Goal: Task Accomplishment & Management: Manage account settings

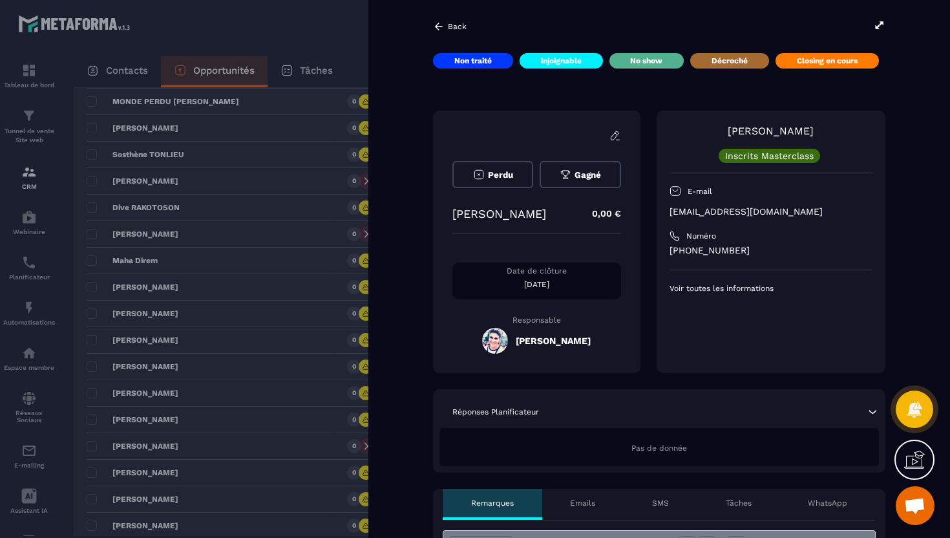
click at [439, 31] on icon at bounding box center [439, 27] width 12 height 12
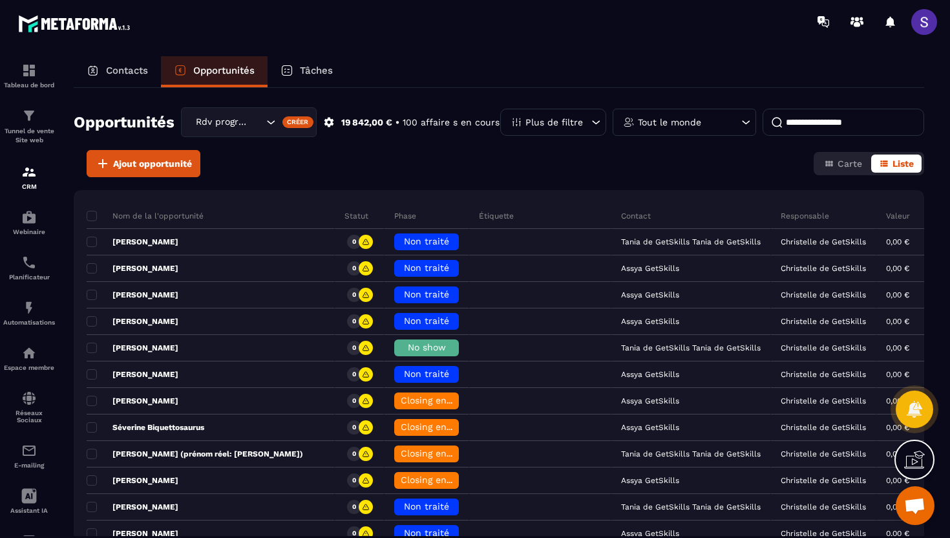
click at [112, 77] on div "Contacts" at bounding box center [117, 71] width 87 height 31
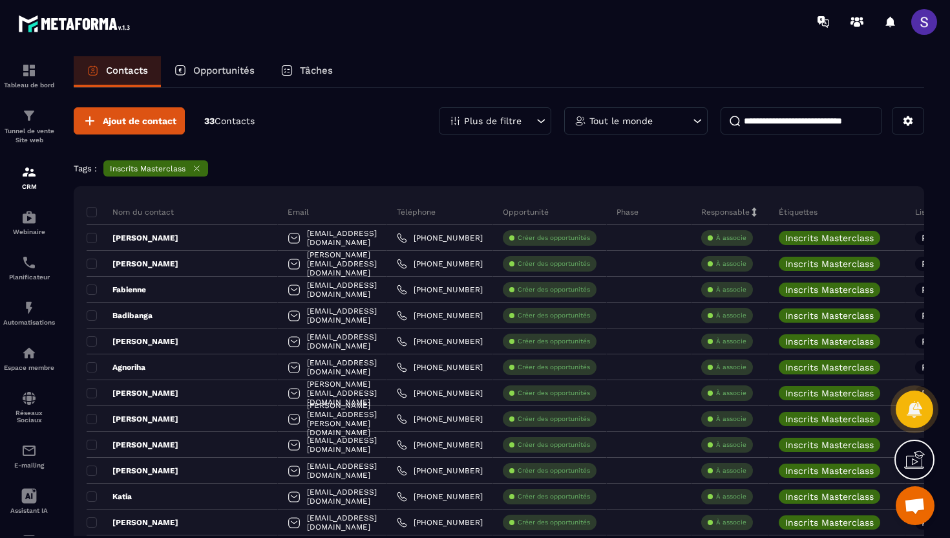
click at [768, 125] on input at bounding box center [801, 120] width 162 height 27
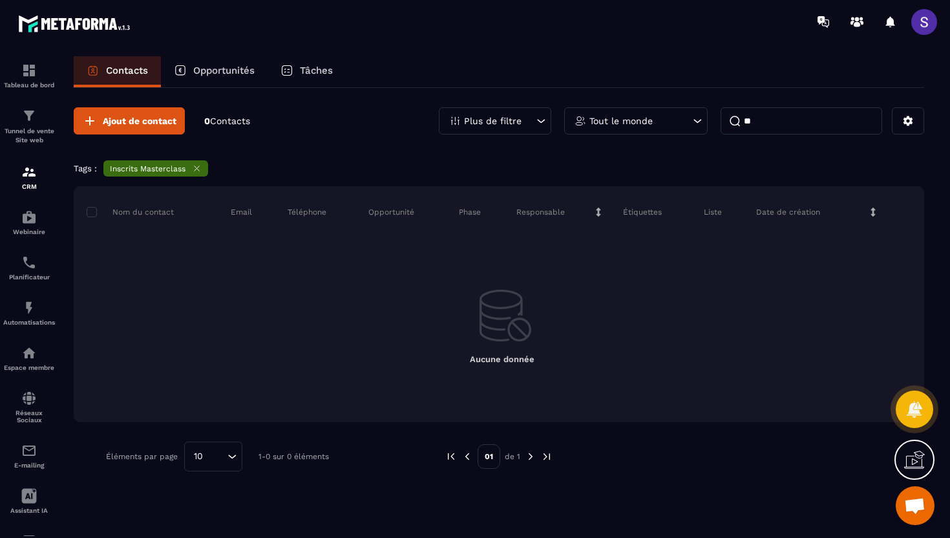
type input "*"
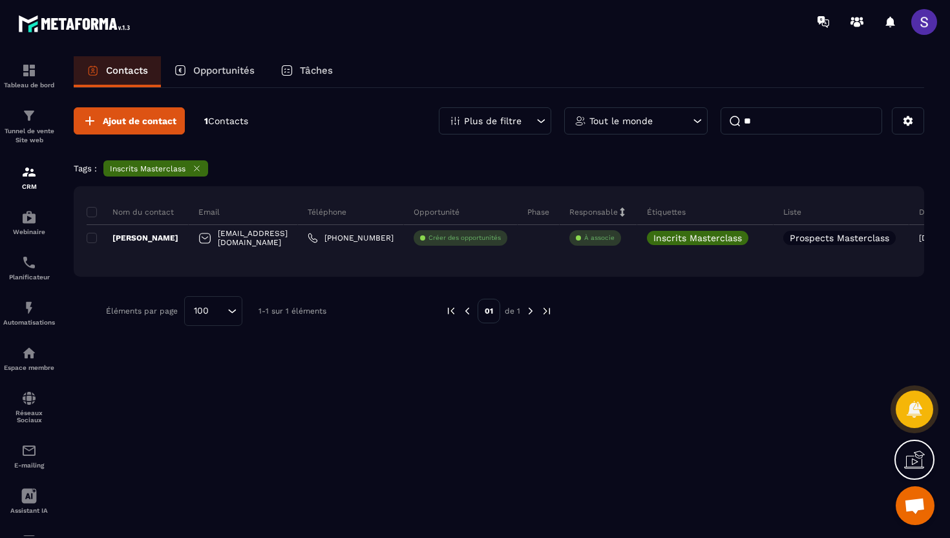
type input "*"
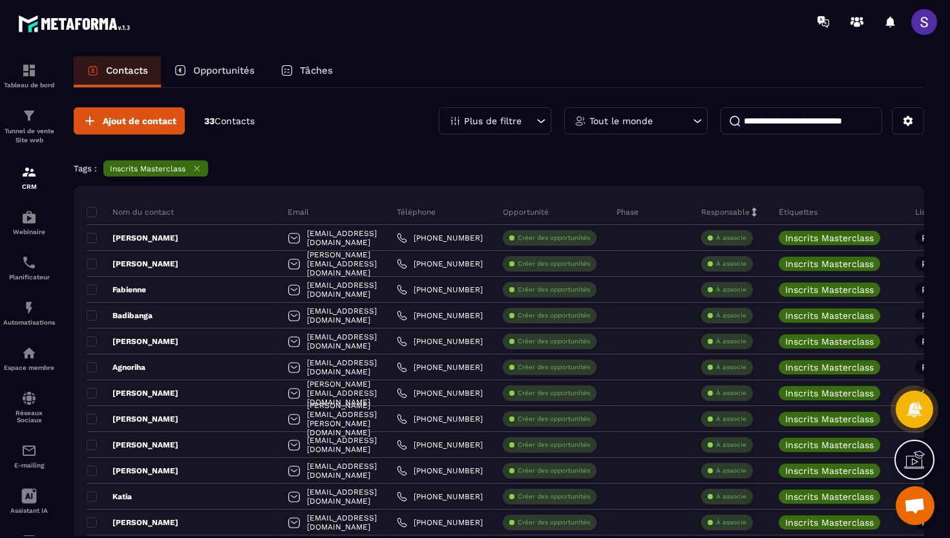
click at [226, 69] on p "Opportunités" at bounding box center [223, 71] width 61 height 12
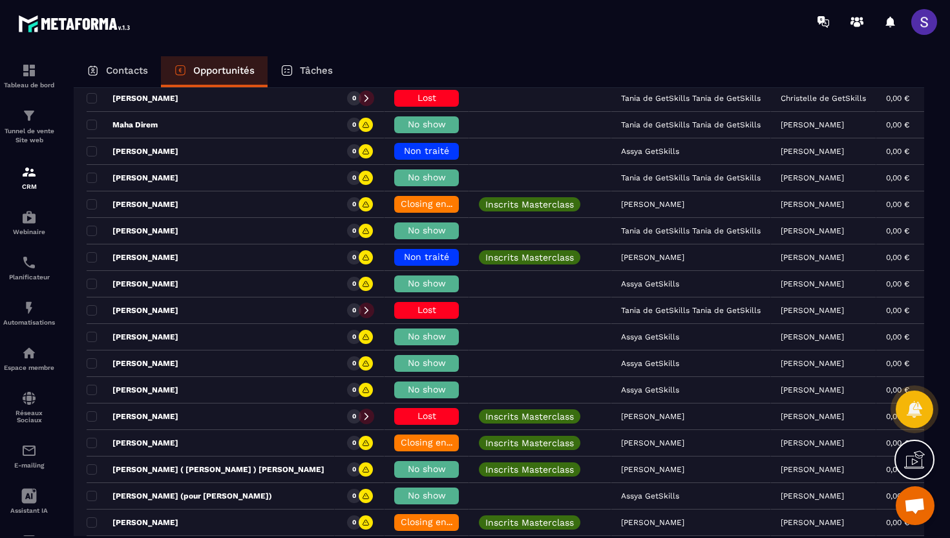
scroll to position [1090, 0]
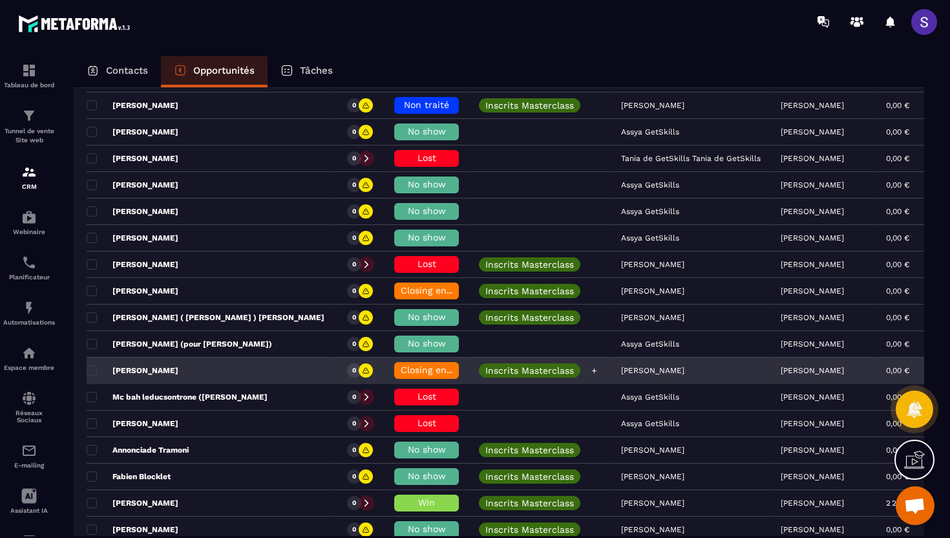
click at [488, 372] on p "Inscrits Masterclass" at bounding box center [529, 370] width 89 height 9
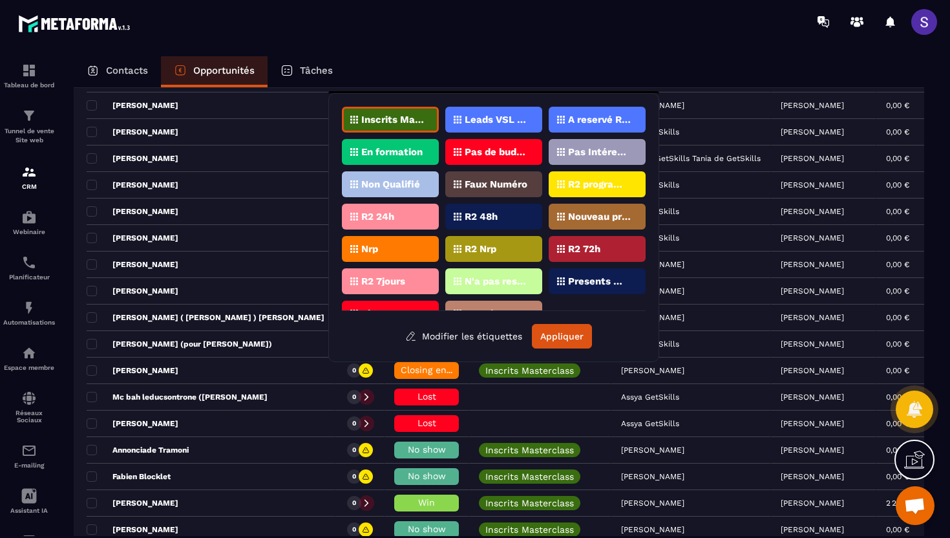
click at [65, 388] on div "Contacts Opportunités Tâches Opportunités Rdv programmé Créer 19 842,00 € • 100…" at bounding box center [499, 308] width 876 height 505
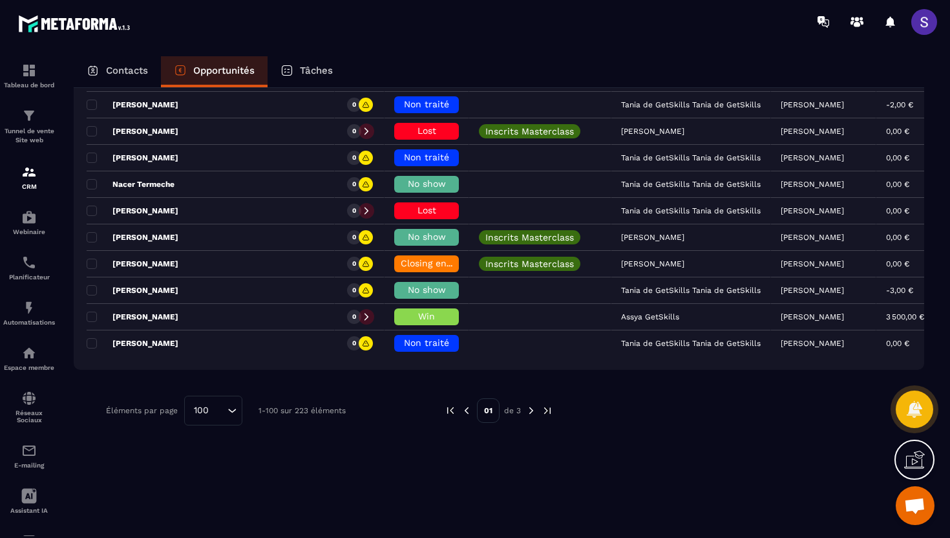
scroll to position [2540, 0]
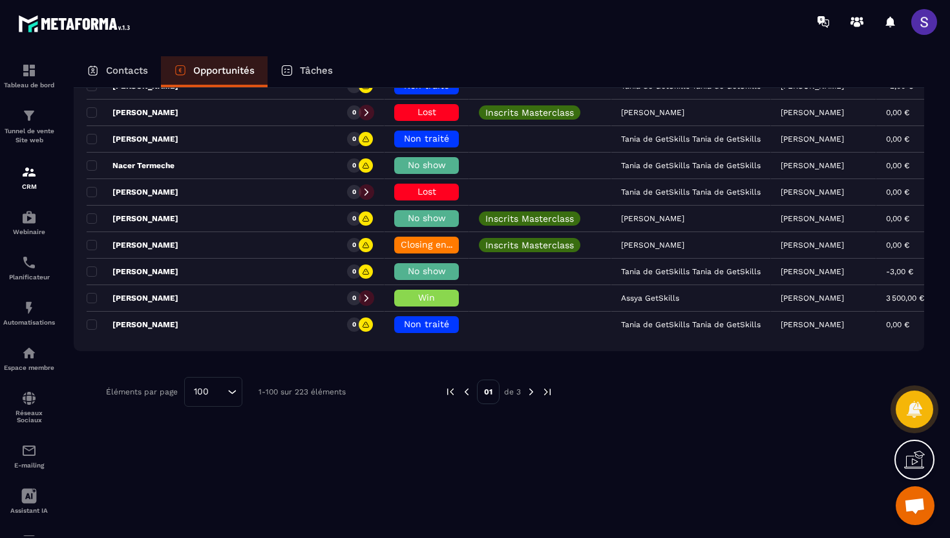
click at [115, 64] on div "Contacts" at bounding box center [117, 71] width 87 height 31
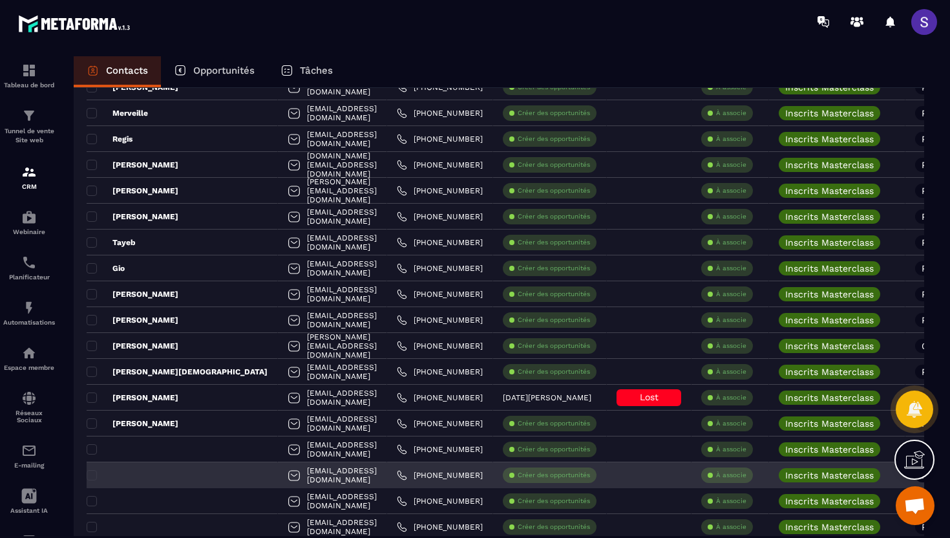
scroll to position [636, 0]
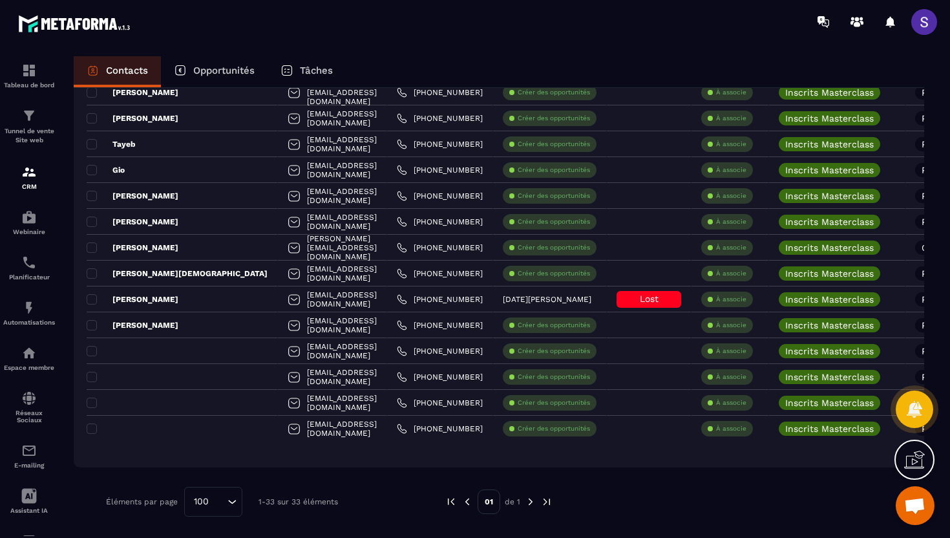
click at [926, 20] on span at bounding box center [924, 22] width 26 height 26
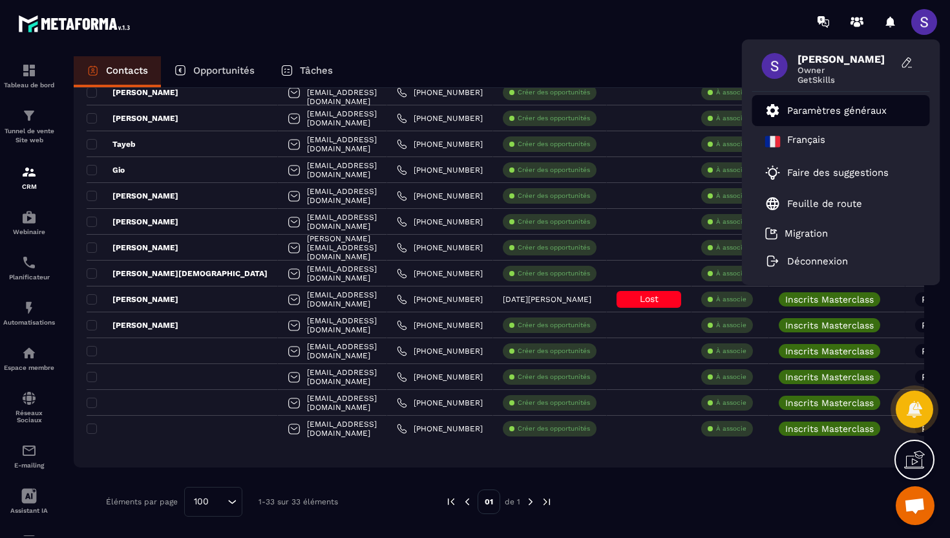
click at [799, 109] on p "Paramètres généraux" at bounding box center [837, 111] width 100 height 12
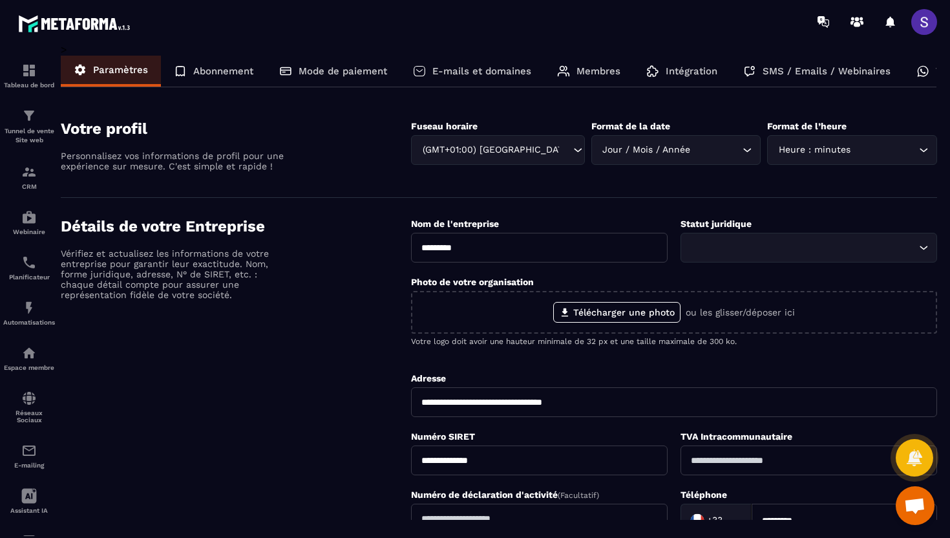
click at [572, 68] on div "Membres" at bounding box center [588, 71] width 89 height 31
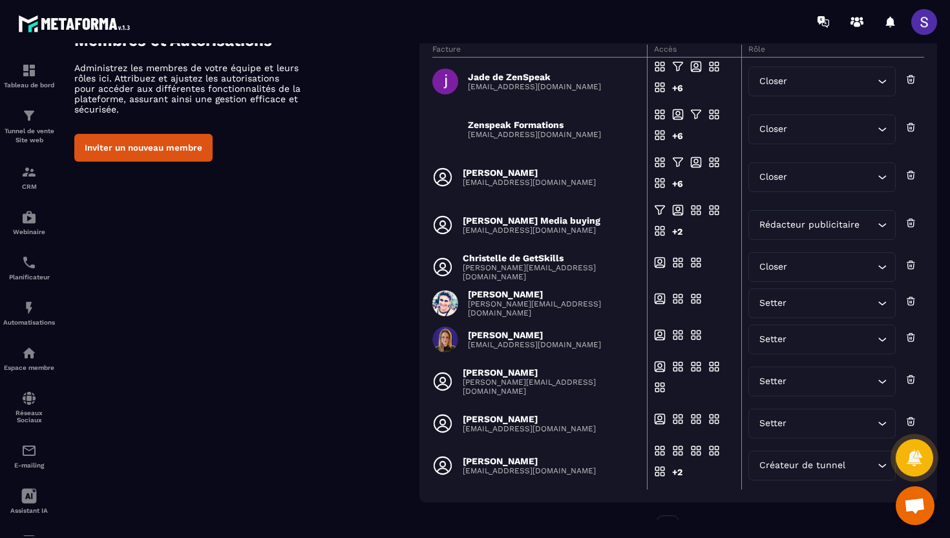
scroll to position [82, 0]
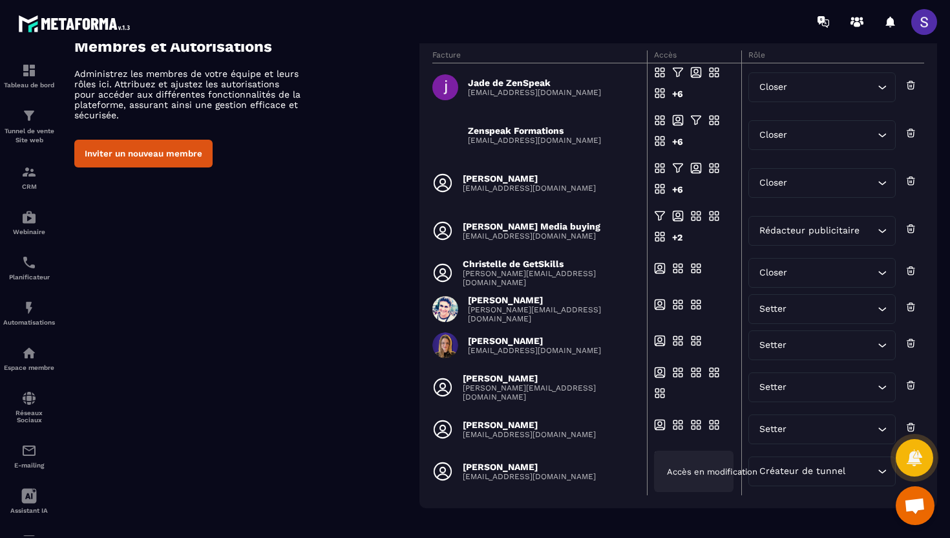
click at [682, 467] on span "Accès en modification" at bounding box center [712, 472] width 90 height 10
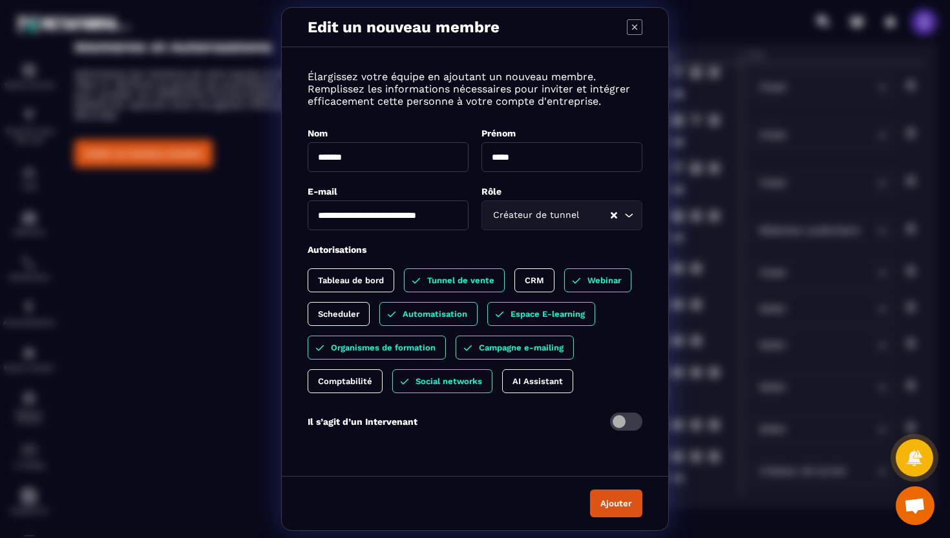
click at [535, 285] on div "CRM" at bounding box center [534, 280] width 40 height 24
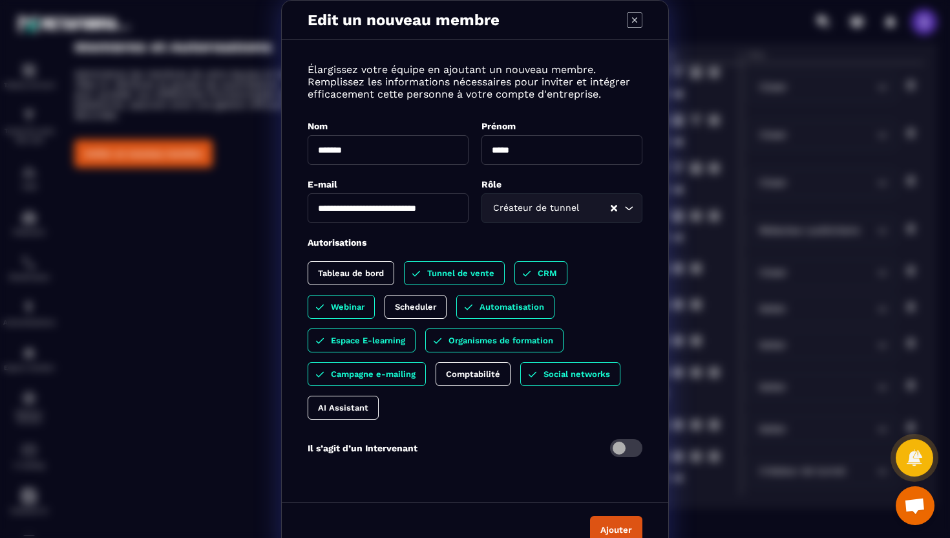
click at [533, 274] on div "CRM" at bounding box center [540, 273] width 53 height 24
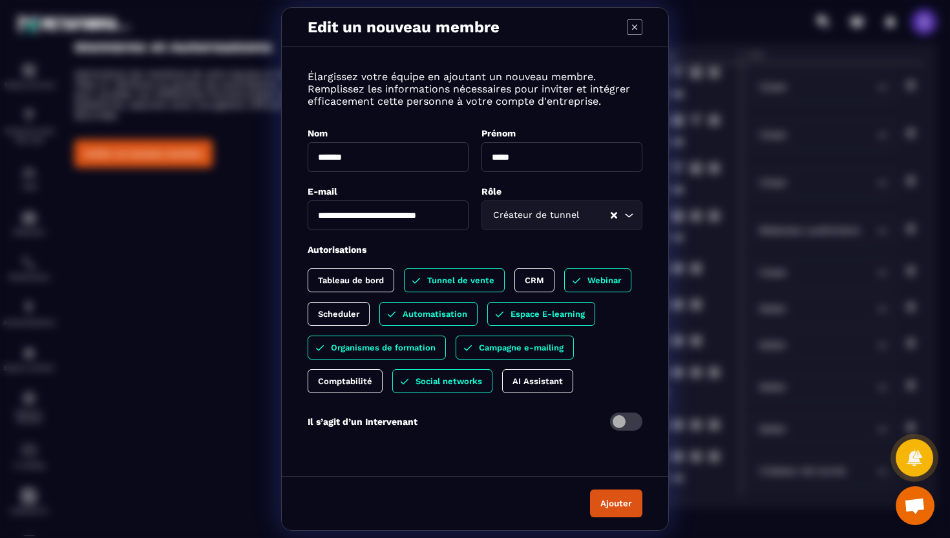
click at [636, 28] on icon "Modal window" at bounding box center [634, 27] width 5 height 5
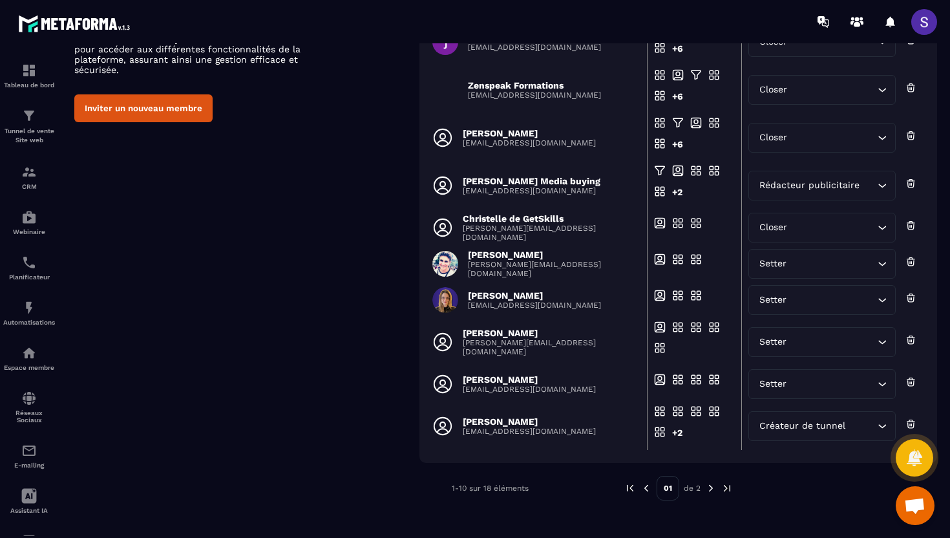
scroll to position [124, 0]
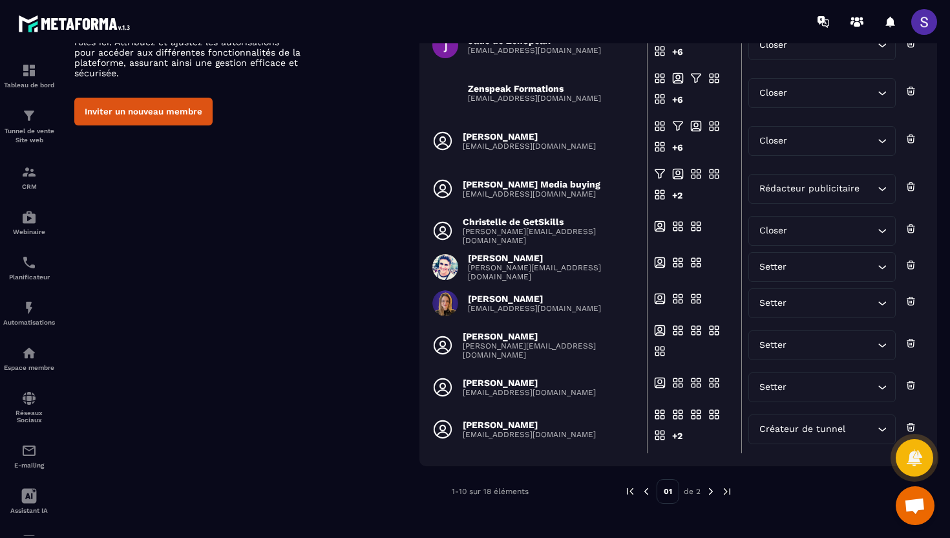
click at [710, 491] on img at bounding box center [711, 491] width 12 height 12
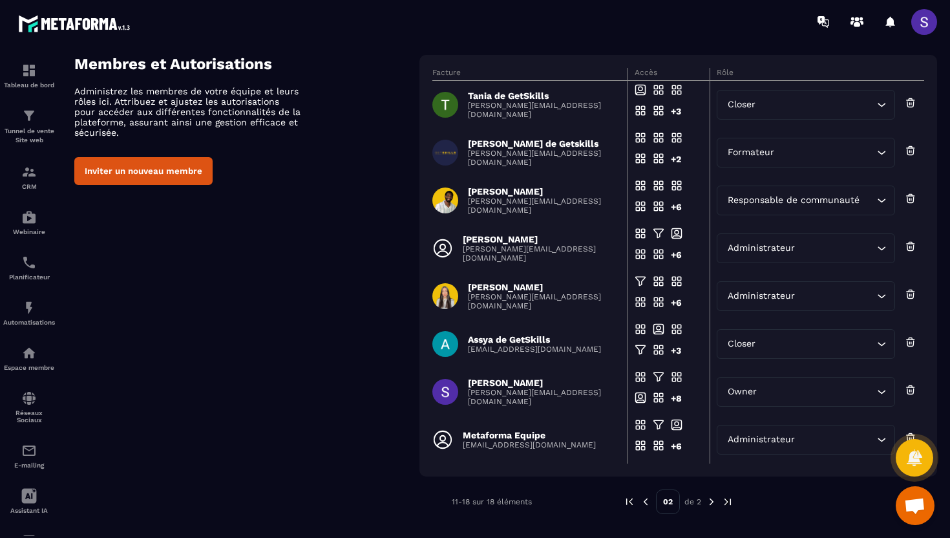
scroll to position [63, 0]
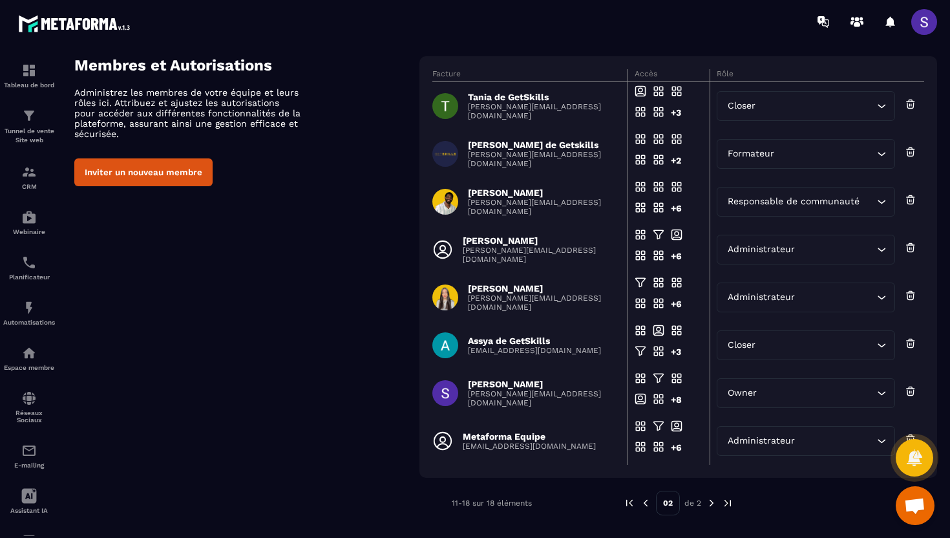
click at [460, 160] on div "[PERSON_NAME] de Getskills [PERSON_NAME][EMAIL_ADDRESS][DOMAIN_NAME]" at bounding box center [525, 154] width 187 height 28
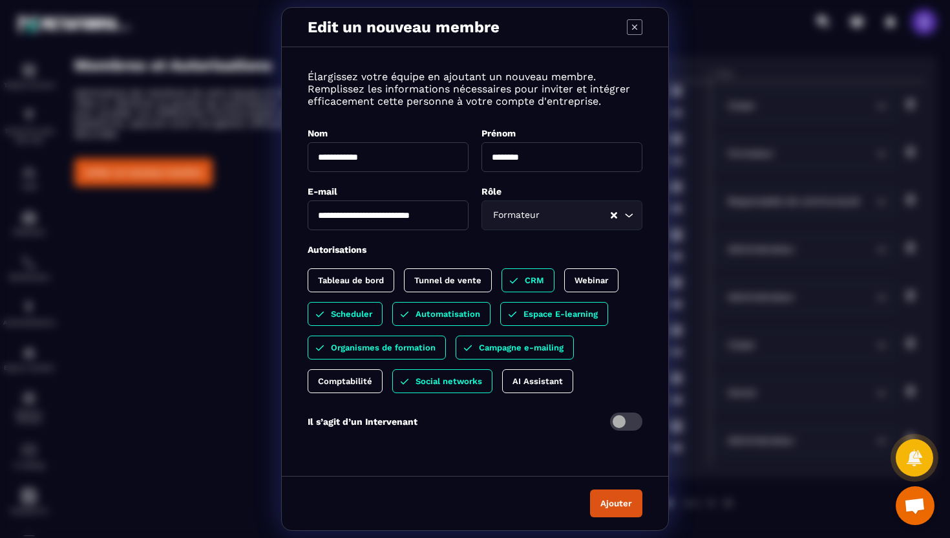
click at [448, 280] on p "Tunnel de vente" at bounding box center [447, 280] width 67 height 10
click at [598, 278] on p "Webinar" at bounding box center [604, 280] width 34 height 10
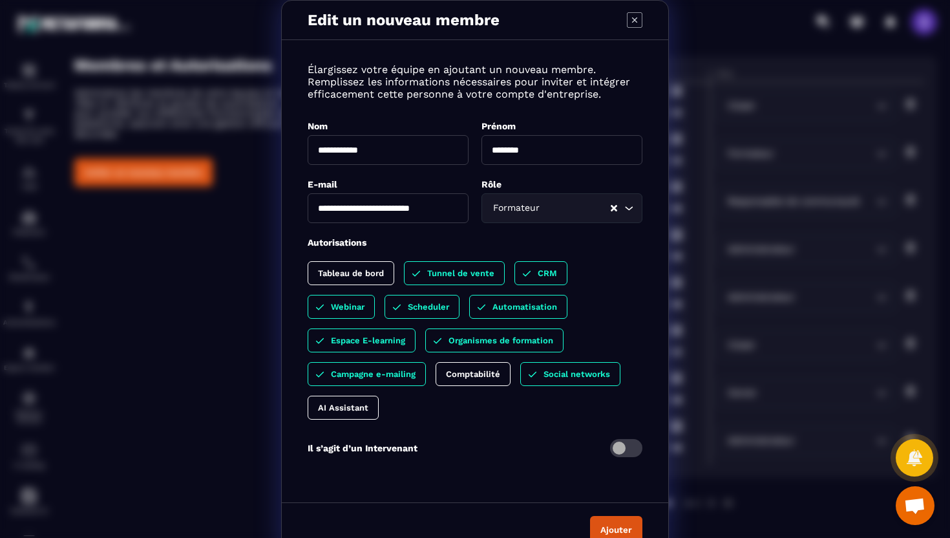
click at [349, 410] on p "AI Assistant" at bounding box center [343, 408] width 50 height 10
drag, startPoint x: 309, startPoint y: 243, endPoint x: 368, endPoint y: 244, distance: 58.8
click at [368, 244] on div "Autorisations" at bounding box center [475, 242] width 335 height 12
click at [335, 263] on div "Tableau de bord" at bounding box center [351, 273] width 87 height 24
click at [473, 381] on div "Comptabilité" at bounding box center [473, 374] width 75 height 24
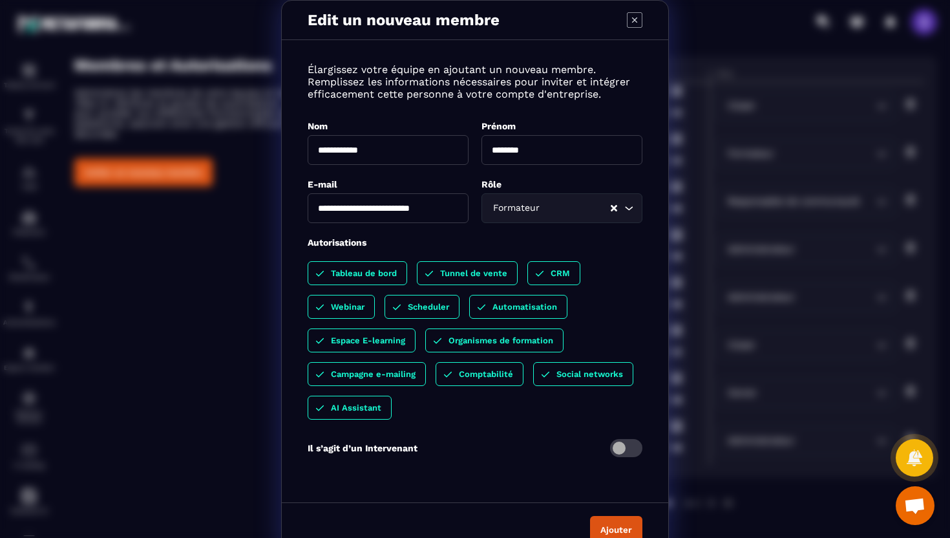
click at [619, 525] on button "Ajouter" at bounding box center [616, 530] width 52 height 28
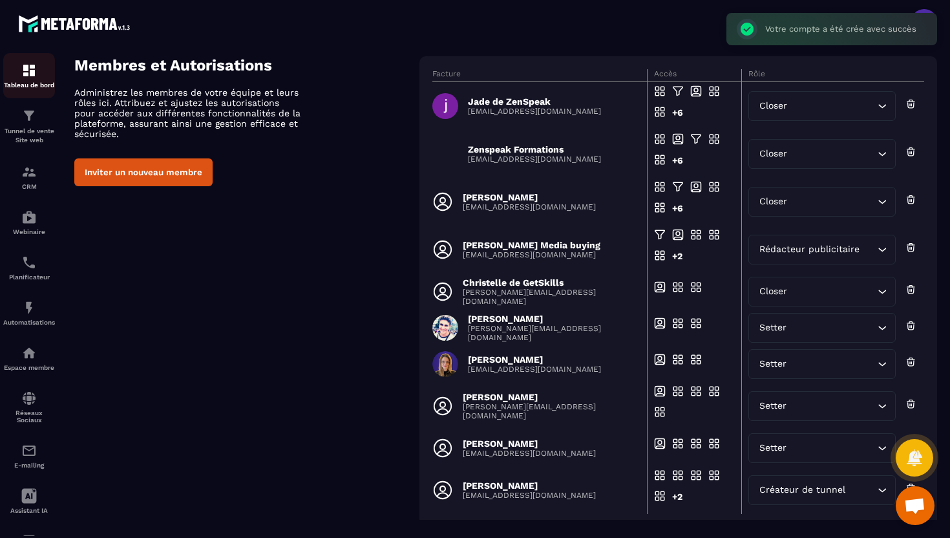
click at [26, 80] on div "Tableau de bord" at bounding box center [29, 76] width 52 height 26
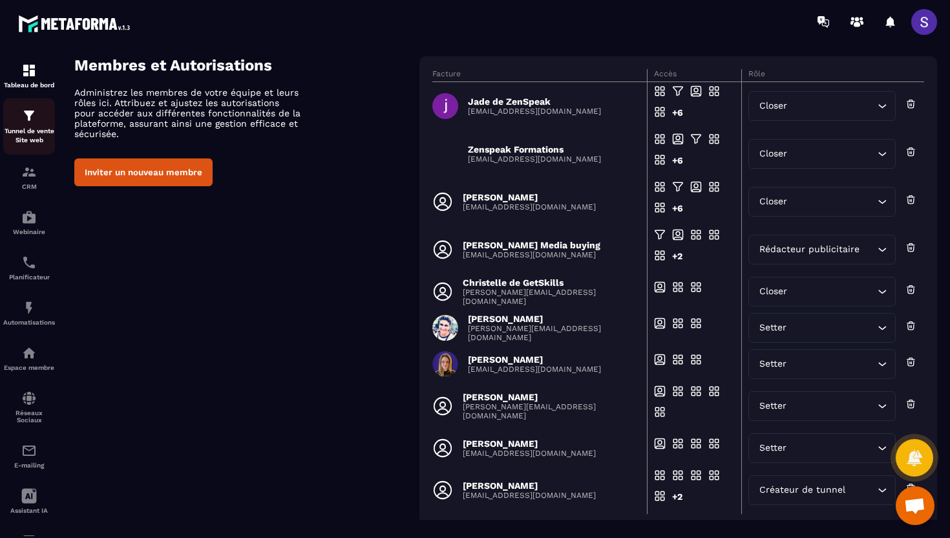
click at [33, 129] on p "Tunnel de vente Site web" at bounding box center [29, 136] width 52 height 18
click at [32, 129] on p "Tunnel de vente Site web" at bounding box center [29, 136] width 52 height 18
